Goal: Navigation & Orientation: Find specific page/section

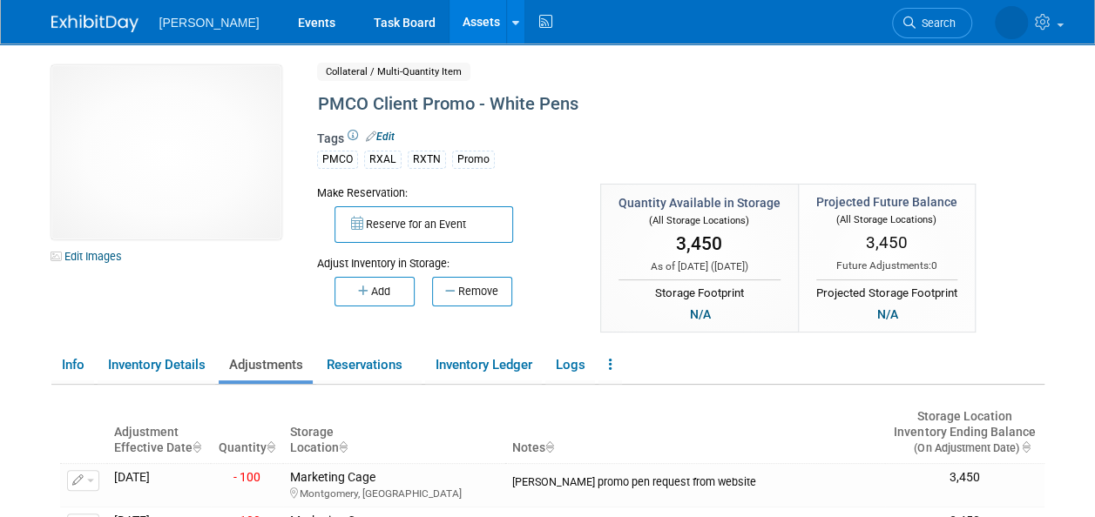
click at [449, 24] on link "Assets" at bounding box center [481, 22] width 64 height 44
